Goal: Navigation & Orientation: Find specific page/section

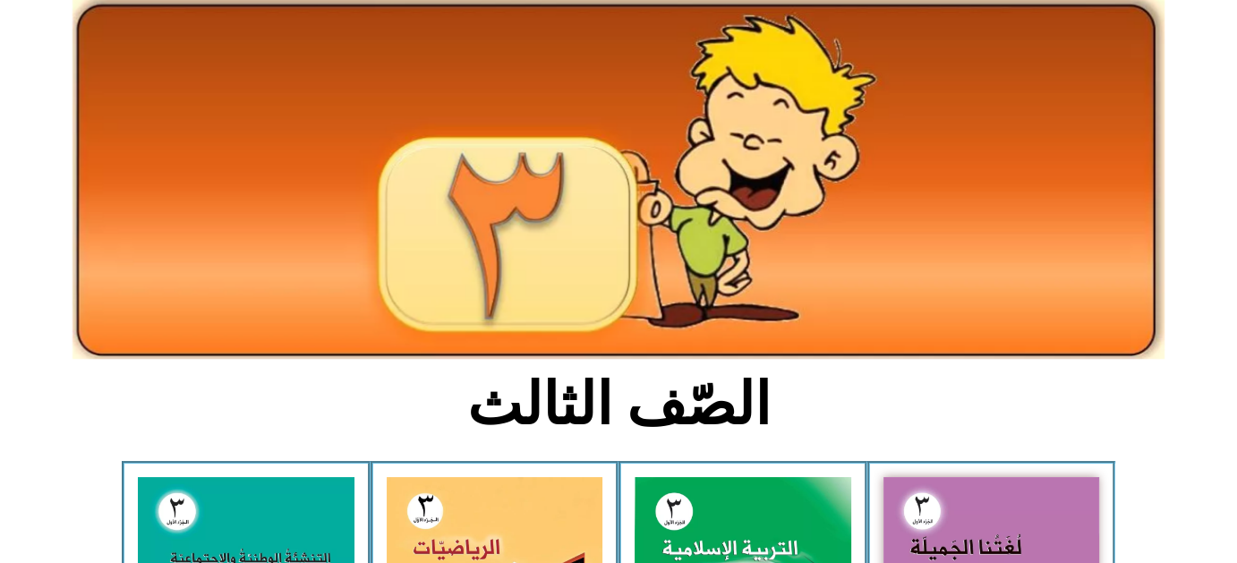
scroll to position [113, 0]
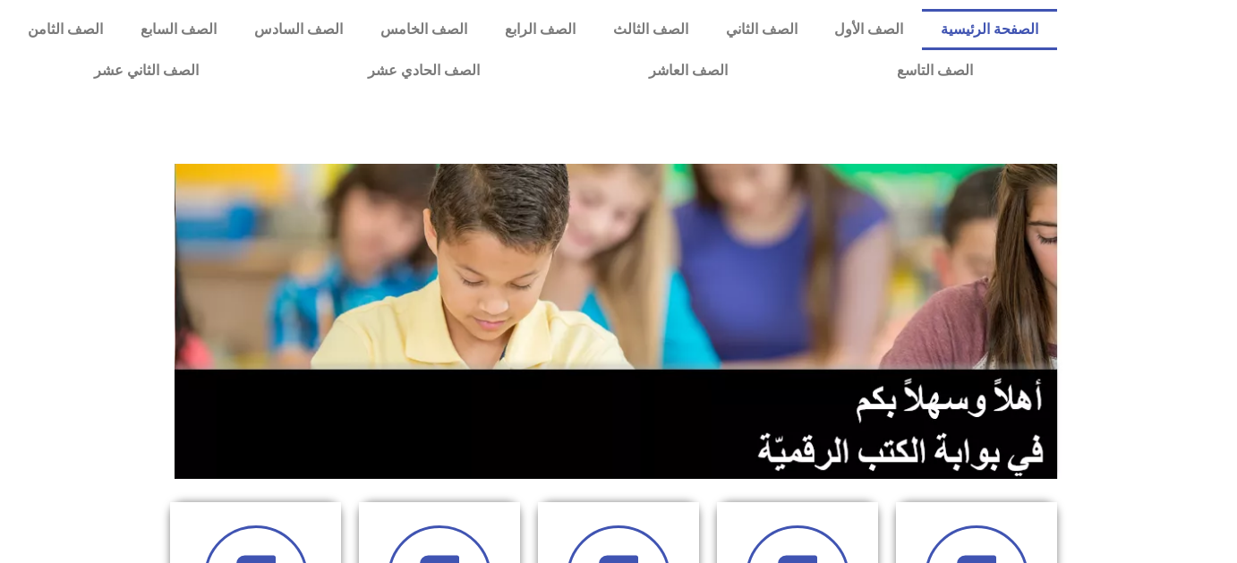
scroll to position [227, 0]
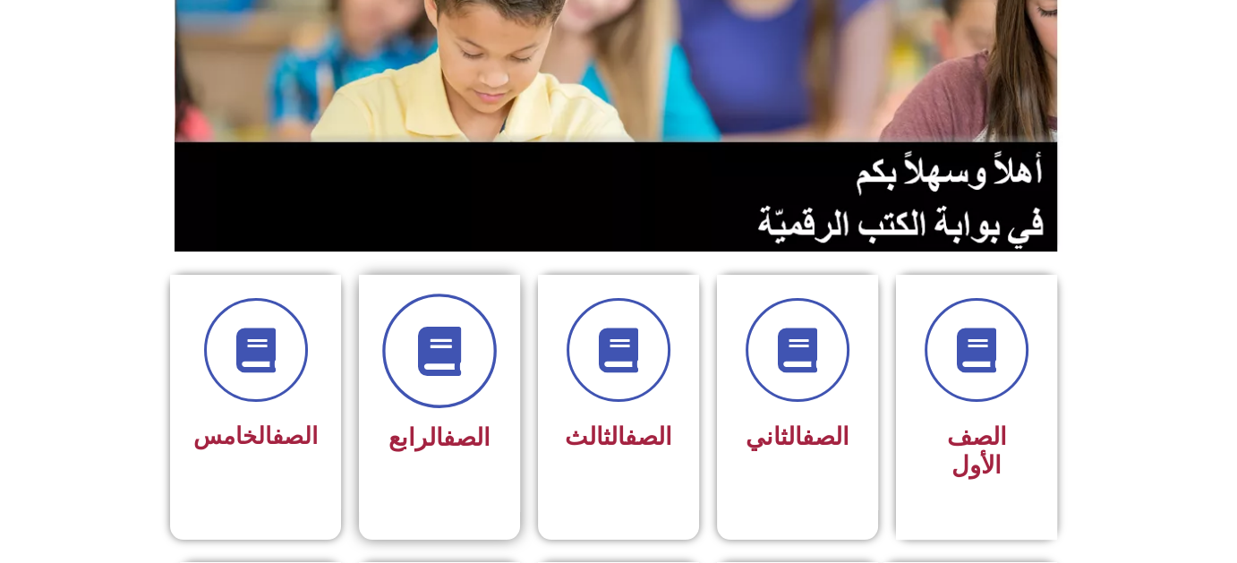
click at [451, 368] on icon at bounding box center [439, 351] width 49 height 49
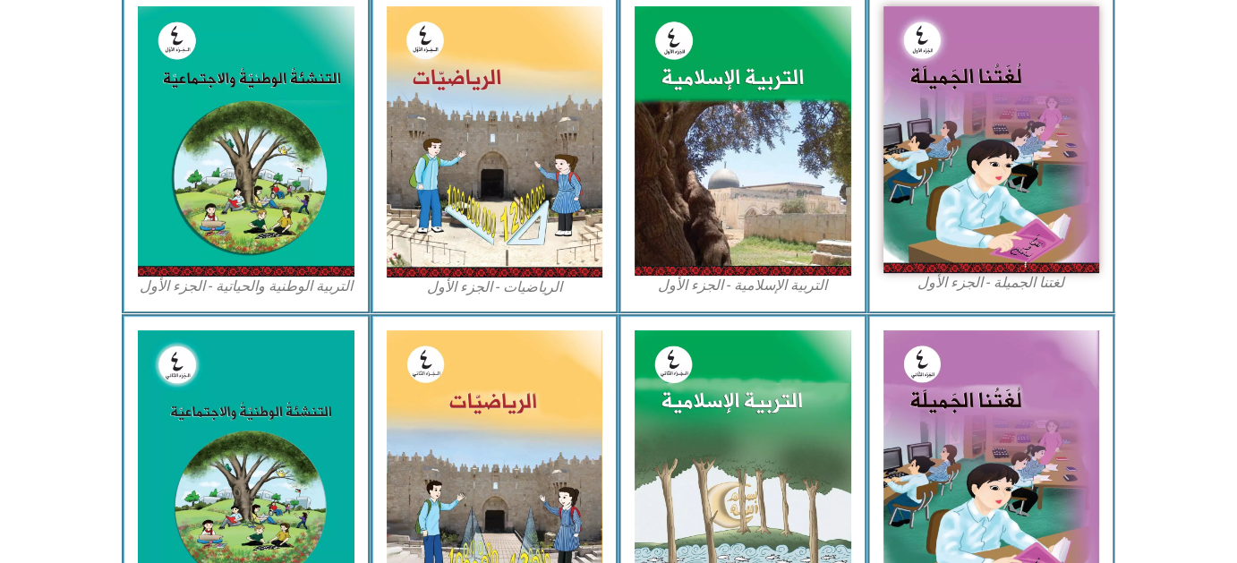
scroll to position [571, 0]
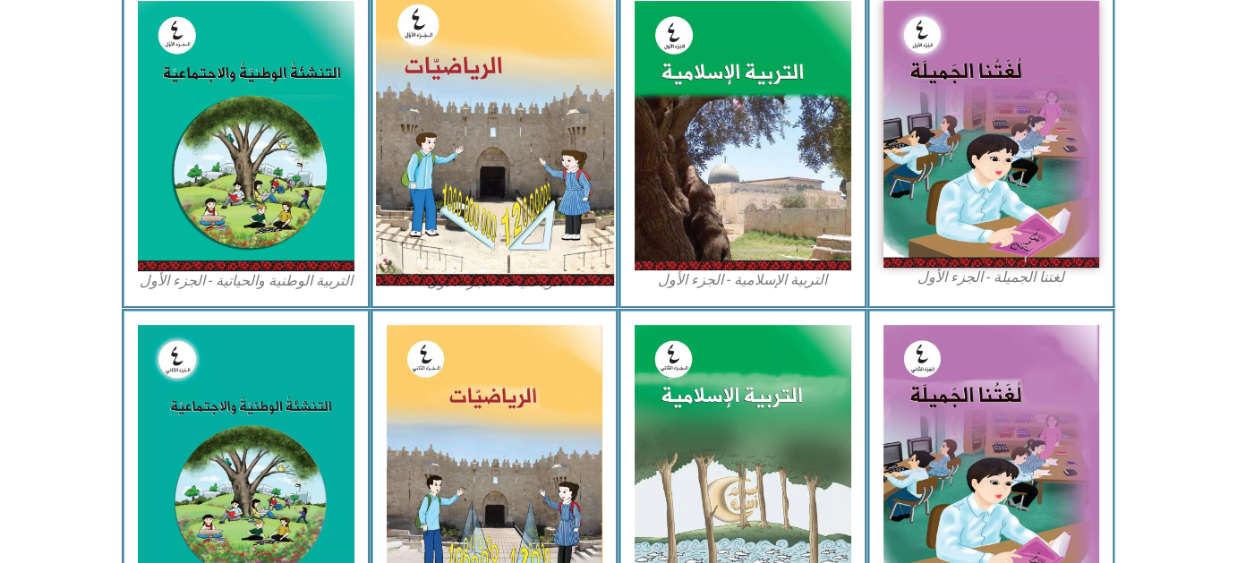
click at [475, 51] on img at bounding box center [494, 136] width 238 height 298
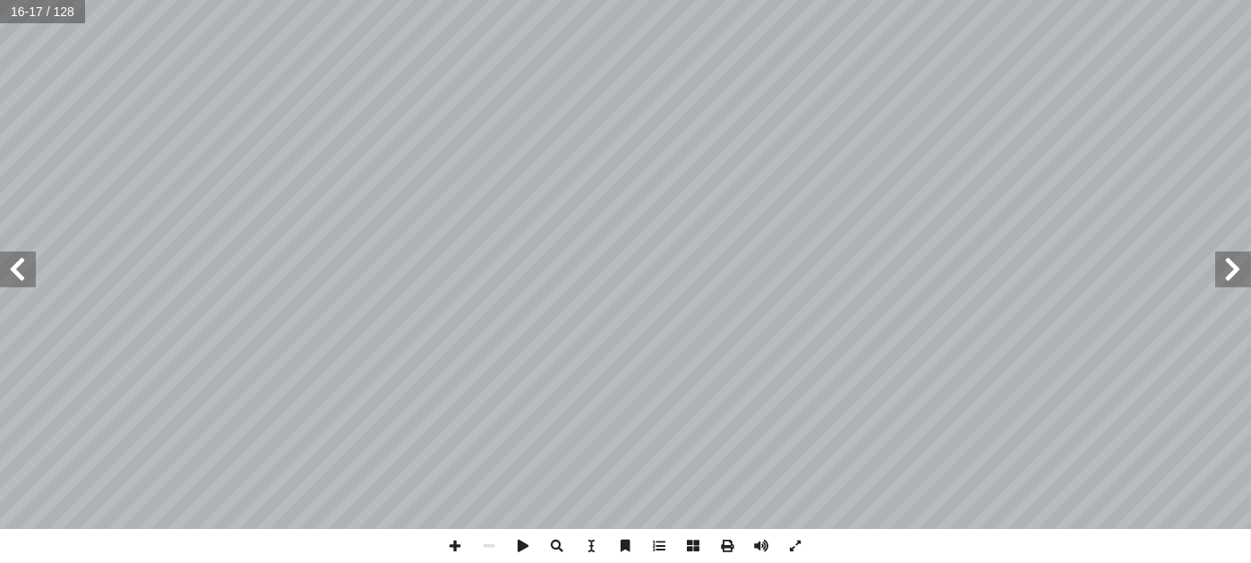
click at [1234, 273] on span at bounding box center [1233, 270] width 36 height 36
click at [792, 541] on span at bounding box center [796, 546] width 34 height 34
